Goal: Transaction & Acquisition: Book appointment/travel/reservation

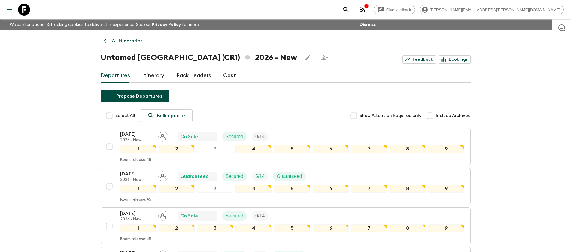
click at [26, 10] on icon at bounding box center [24, 10] width 12 height 12
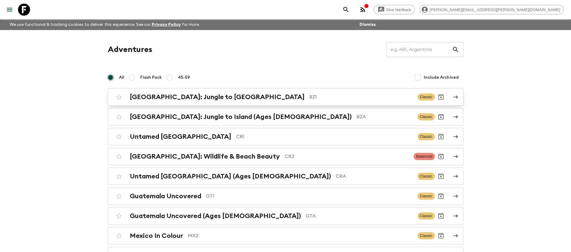
click at [163, 97] on h2 "[GEOGRAPHIC_DATA]: Jungle to [GEOGRAPHIC_DATA]" at bounding box center [217, 97] width 175 height 8
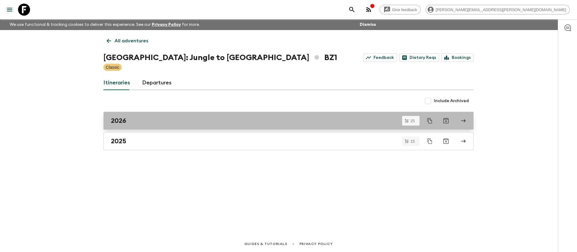
click at [137, 123] on div "2026" at bounding box center [283, 121] width 344 height 8
